Goal: Task Accomplishment & Management: Complete application form

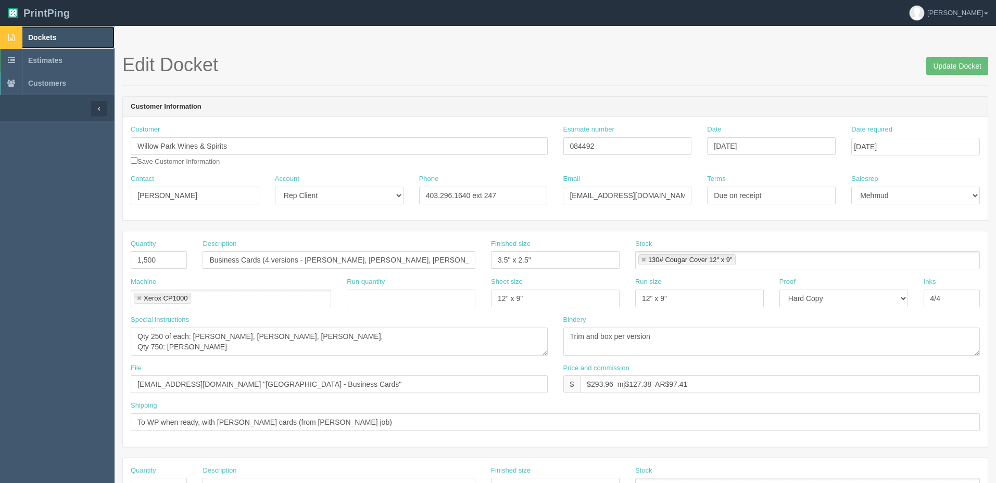
click at [78, 33] on link "Dockets" at bounding box center [57, 37] width 114 height 23
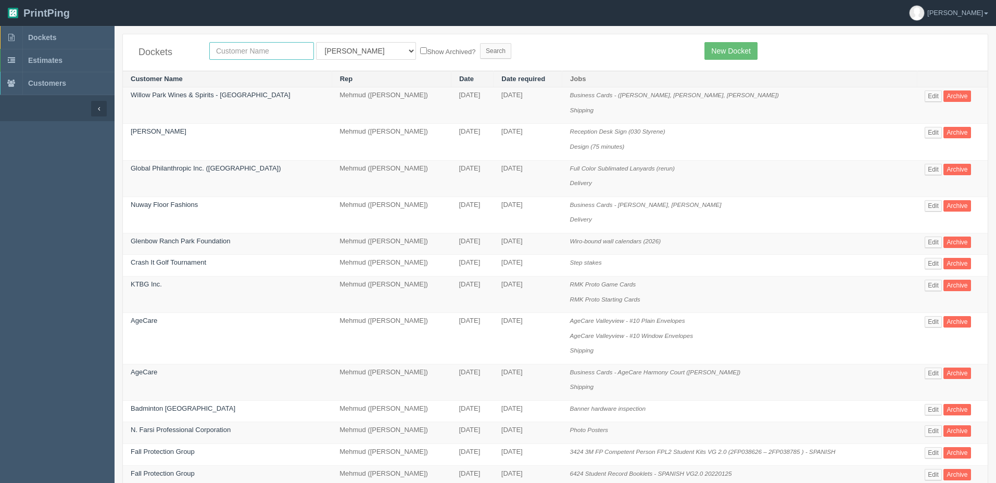
click at [252, 53] on input "text" at bounding box center [261, 51] width 105 height 18
type input "agecare"
click at [480, 43] on input "Search" at bounding box center [495, 51] width 31 height 16
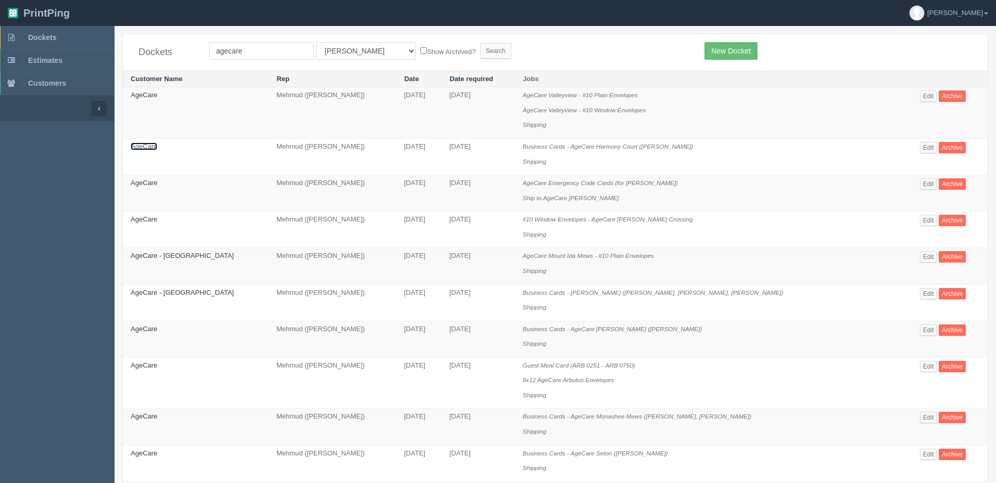
click at [149, 148] on link "AgeCare" at bounding box center [144, 147] width 27 height 8
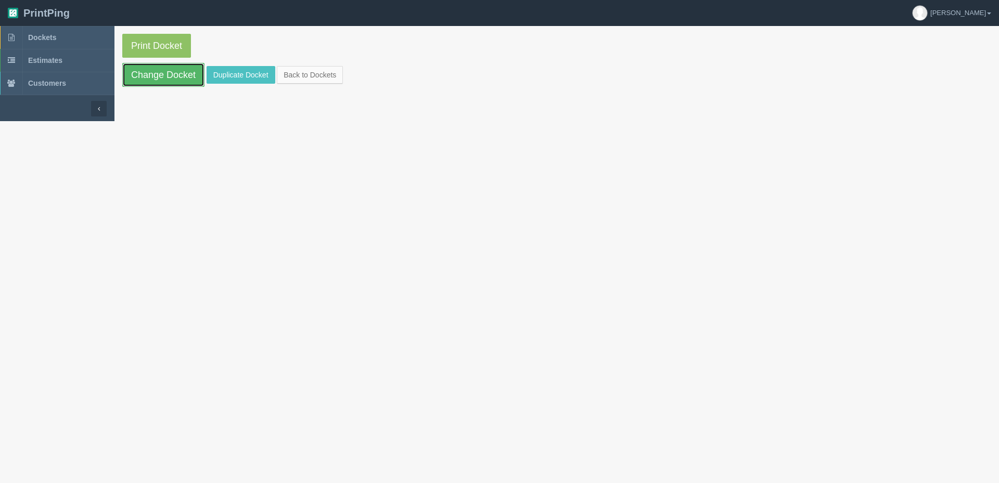
click at [170, 77] on link "Change Docket" at bounding box center [163, 75] width 82 height 24
drag, startPoint x: 250, startPoint y: 78, endPoint x: 270, endPoint y: 85, distance: 21.1
click at [250, 78] on link "Duplicate Docket" at bounding box center [241, 75] width 69 height 18
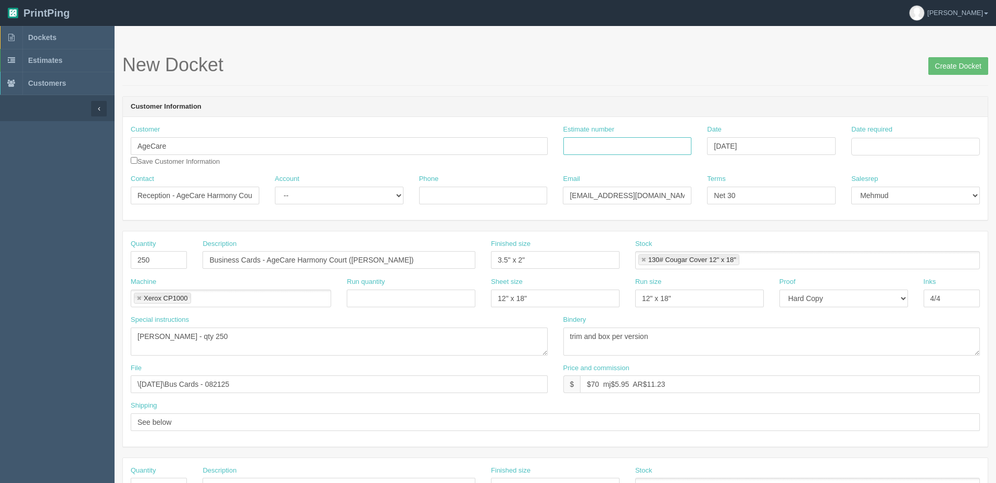
click at [627, 147] on input "Estimate number" at bounding box center [627, 146] width 129 height 18
type input "089393 (See quotesheet)"
click at [901, 262] on td "27" at bounding box center [902, 261] width 15 height 15
type input "August 27, 2025"
click at [735, 92] on form "New Docket Create Docket Customer Information Customer AgeCare Save Customer In…" at bounding box center [554, 492] width 865 height 875
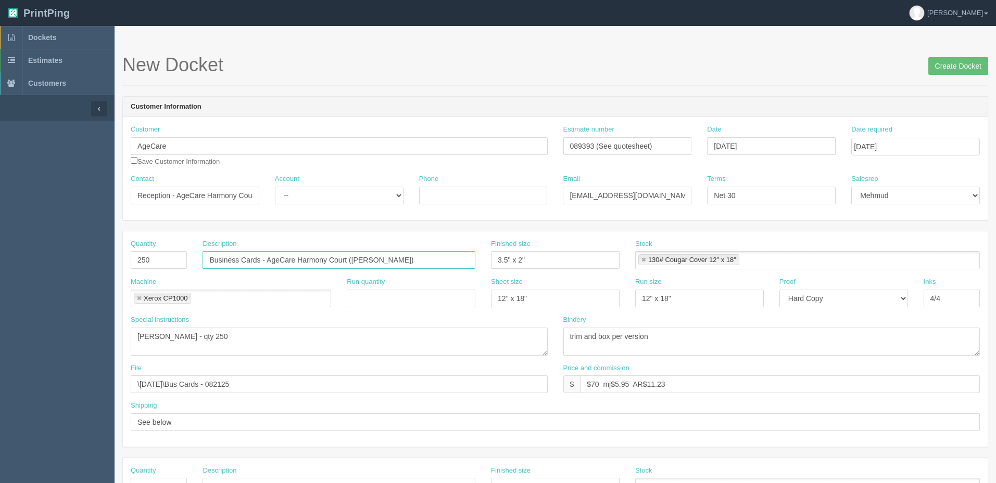
click at [423, 261] on input "Business Cards - AgeCare Harmony Court (Dana Brown)" at bounding box center [338, 260] width 273 height 18
paste input "Melissa Toth-Sekandari"
type input "Business Cards - AgeCare Harmony Court (Melissa Toth-Sekandari)"
drag, startPoint x: 95, startPoint y: 338, endPoint x: 61, endPoint y: 341, distance: 34.0
click at [61, 341] on section "Dockets Estimates Customers" at bounding box center [498, 485] width 996 height 919
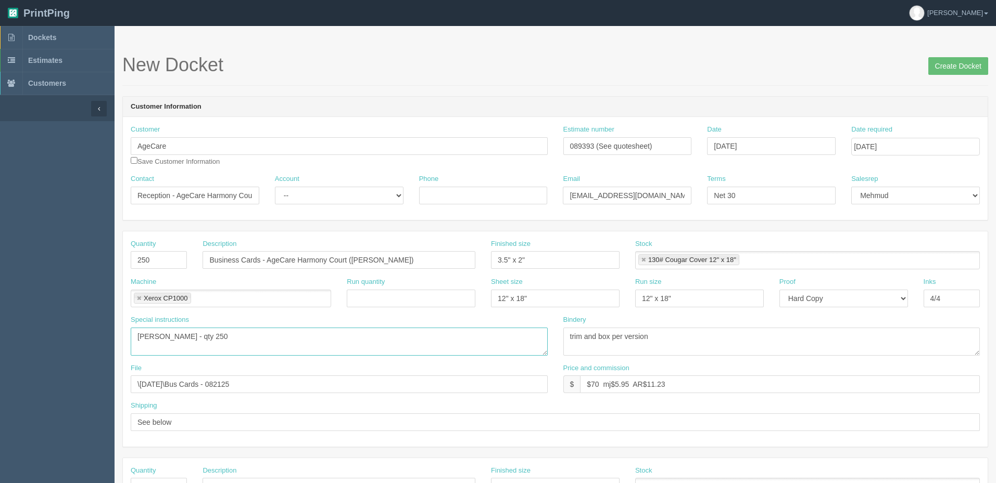
paste textarea "Melissa Toth-Sekandari"
type textarea "Melissa Toth-Sekandari - qty 250"
click at [310, 380] on input "\August 2025\Bus Cards - 082125" at bounding box center [339, 385] width 417 height 18
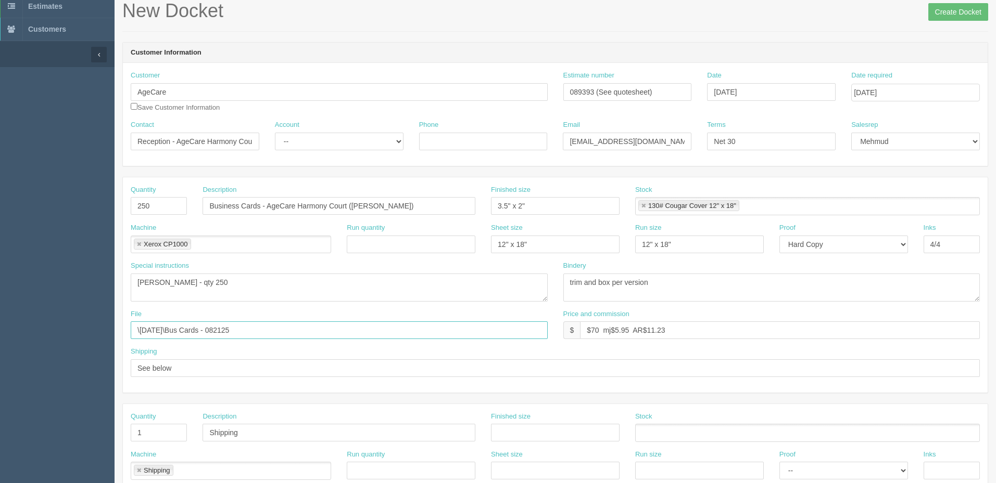
scroll to position [52, 0]
click at [324, 144] on select "-- Existing Client Allrush Client Rep Client" at bounding box center [339, 144] width 129 height 18
select select "Allrush Client"
click at [275, 135] on select "-- Existing Client Allrush Client Rep Client" at bounding box center [339, 144] width 129 height 18
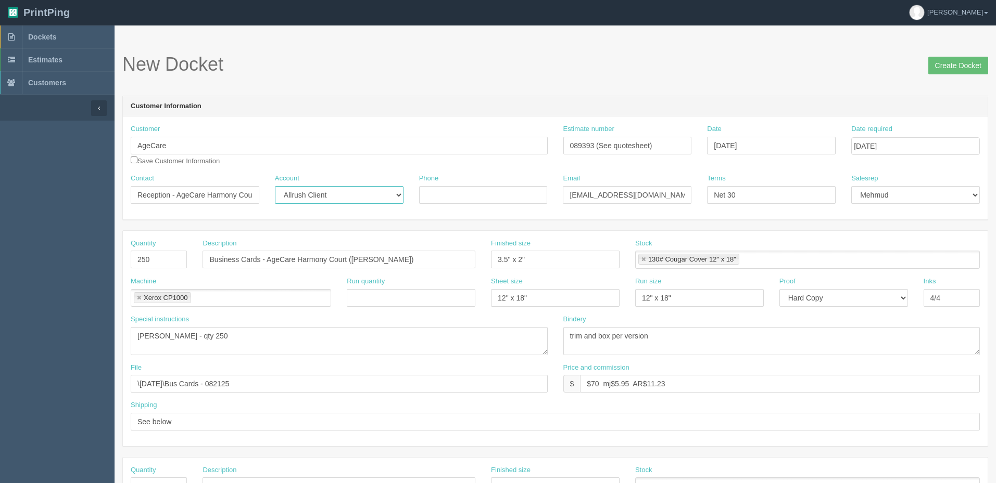
scroll to position [0, 0]
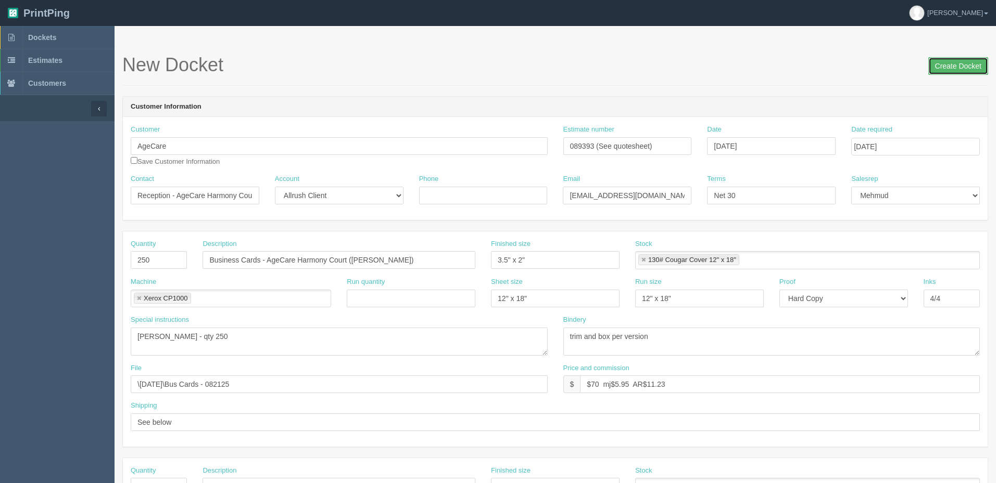
click at [945, 63] on input "Create Docket" at bounding box center [958, 66] width 60 height 18
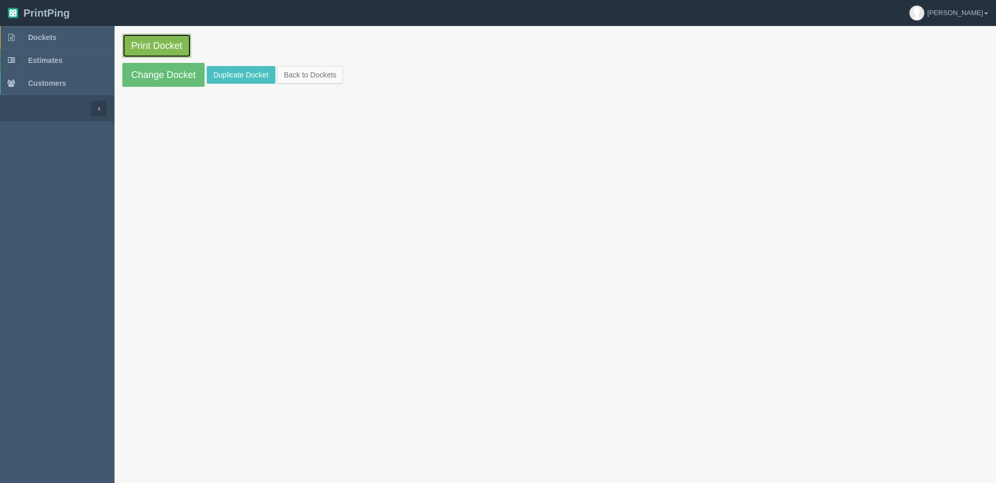
click at [180, 45] on link "Print Docket" at bounding box center [156, 46] width 69 height 24
